Goal: Navigation & Orientation: Find specific page/section

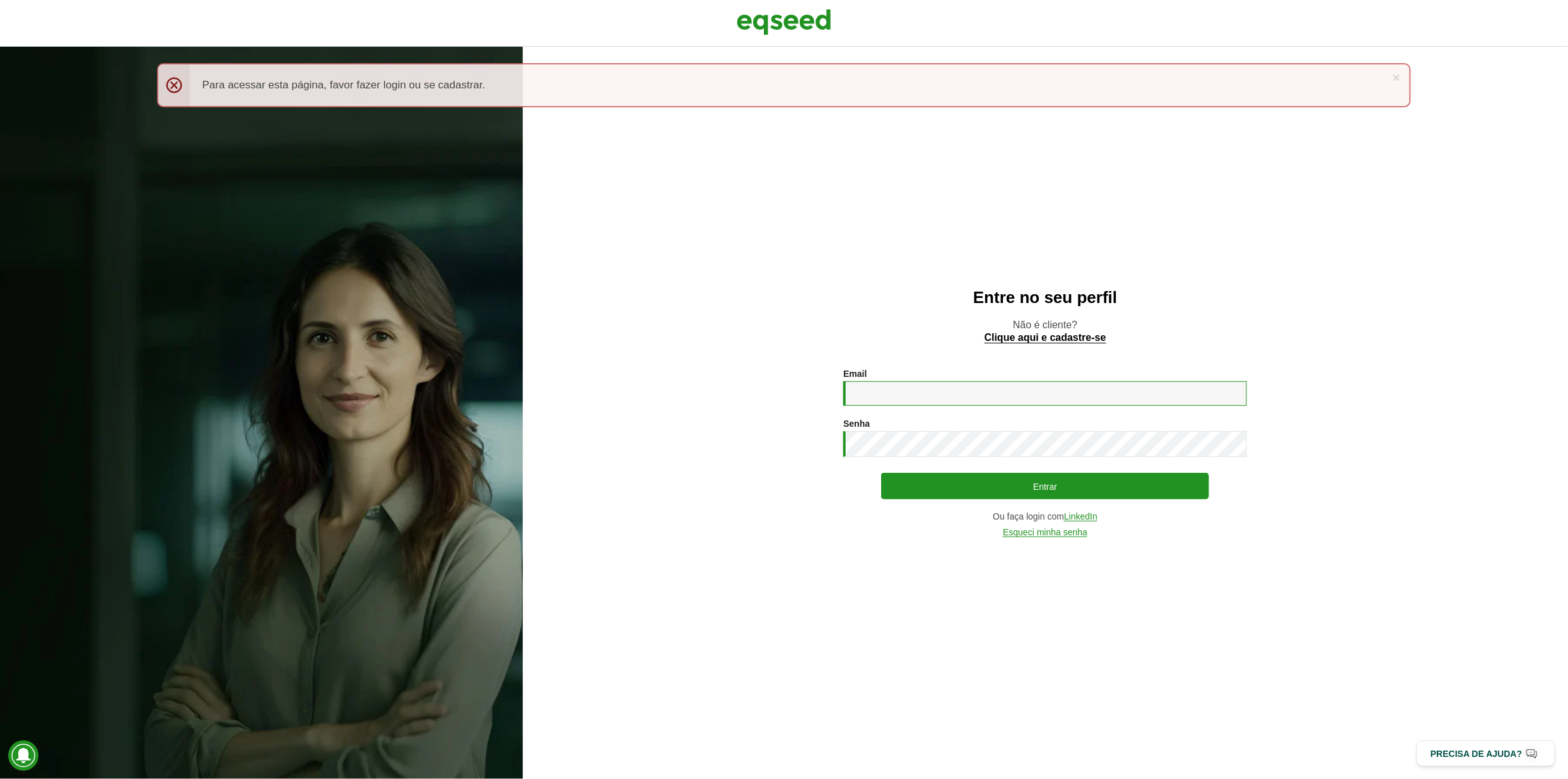
type input "**********"
click at [827, 19] on img at bounding box center [784, 22] width 94 height 31
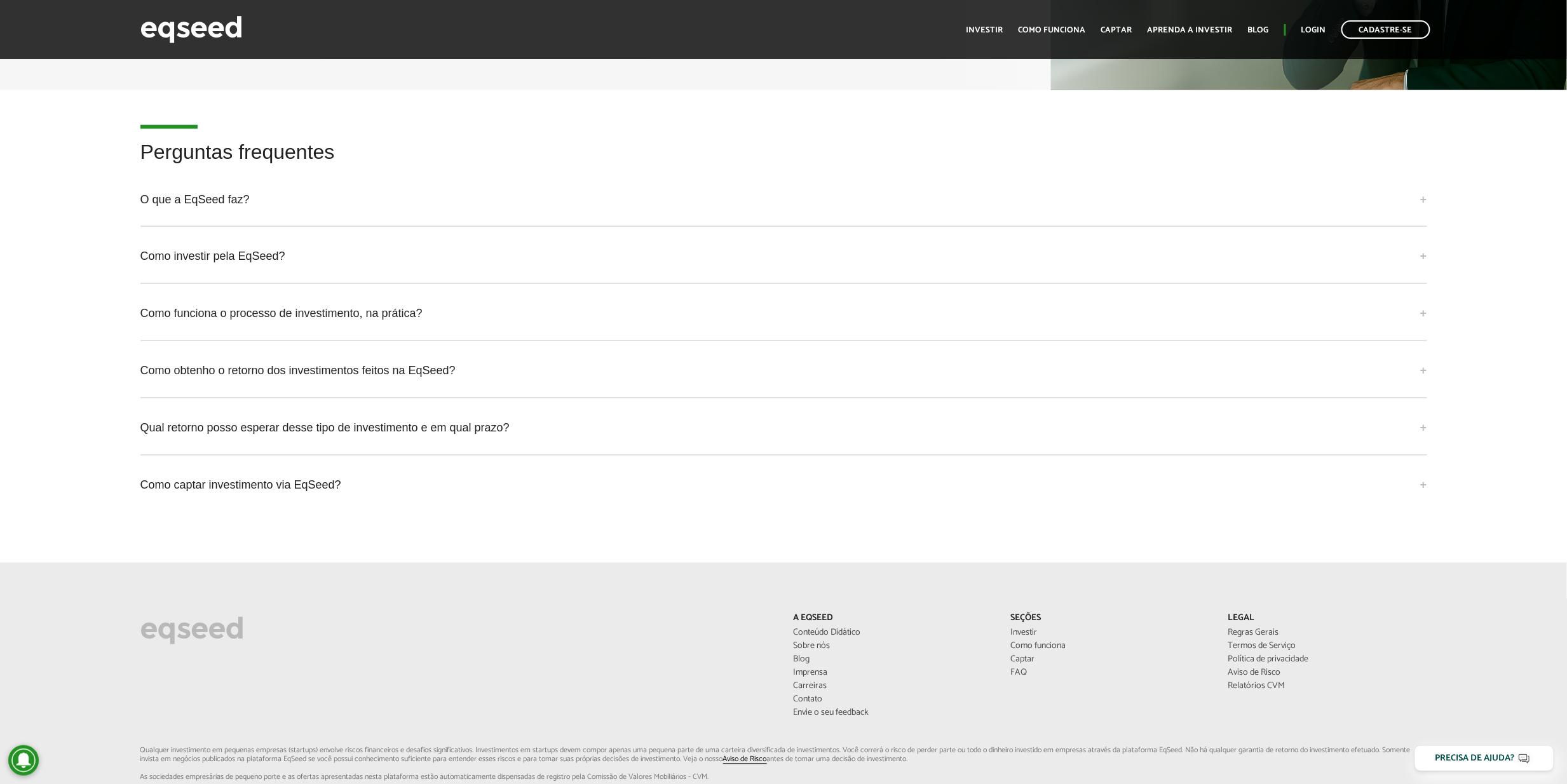
scroll to position [3483, 0]
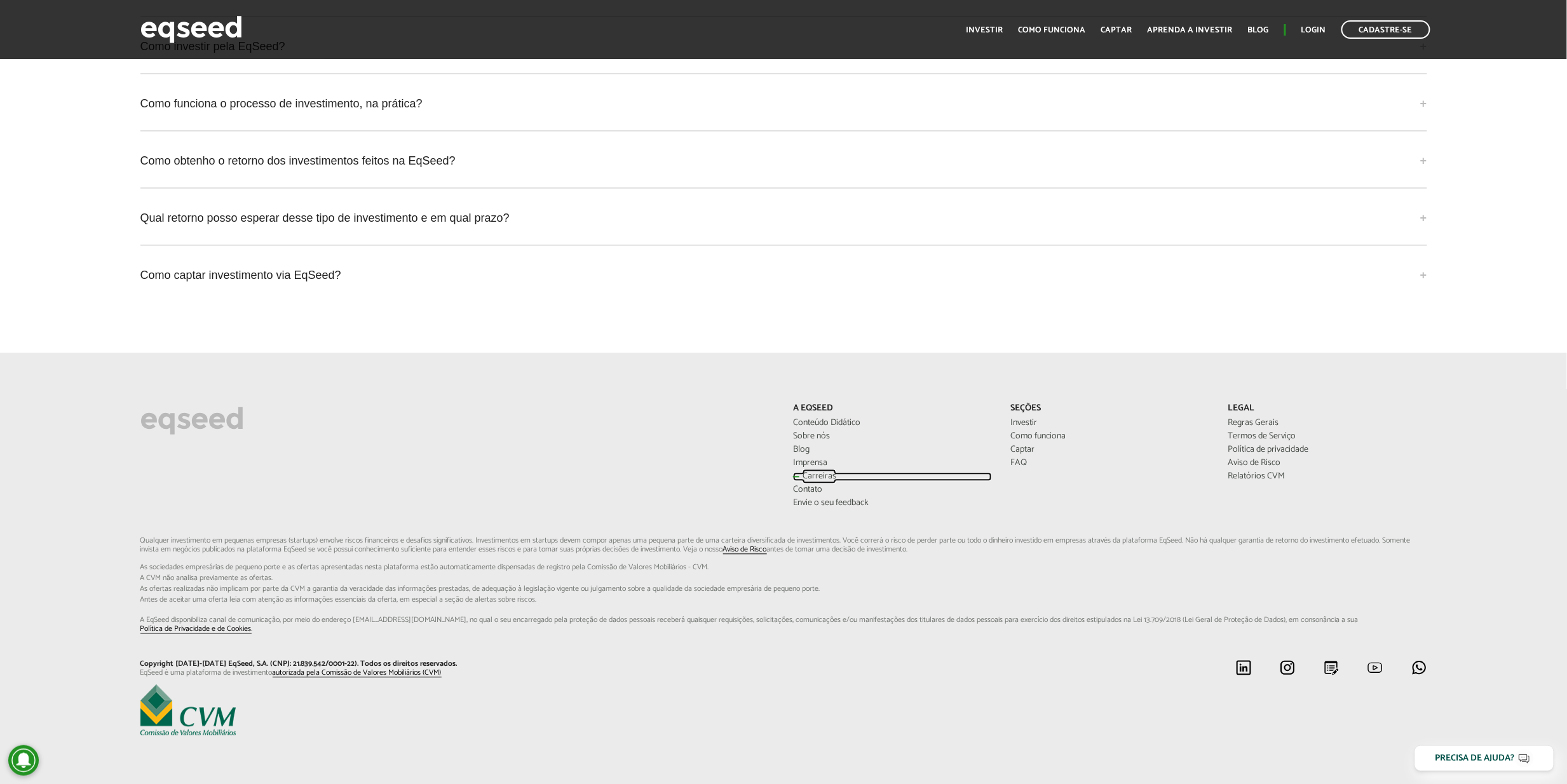
click at [819, 473] on link "Carreiras" at bounding box center [892, 477] width 199 height 9
